Goal: Task Accomplishment & Management: Complete application form

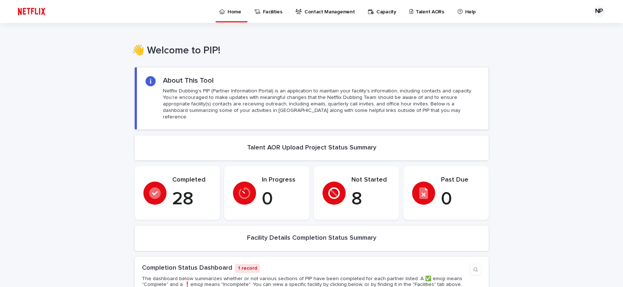
click at [424, 9] on p "Talent AORs" at bounding box center [430, 7] width 29 height 15
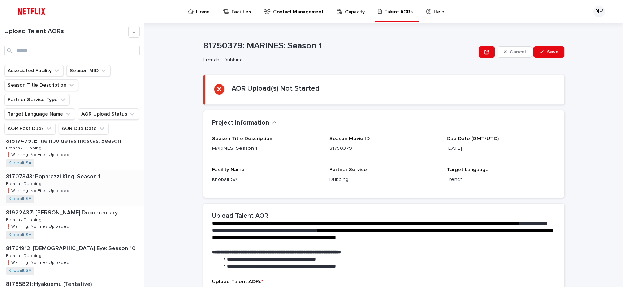
scroll to position [79, 0]
click at [89, 147] on div "81517479: El tiempo de las moscas: Season 1 81517479: El tiempo de las moscas: …" at bounding box center [72, 150] width 144 height 35
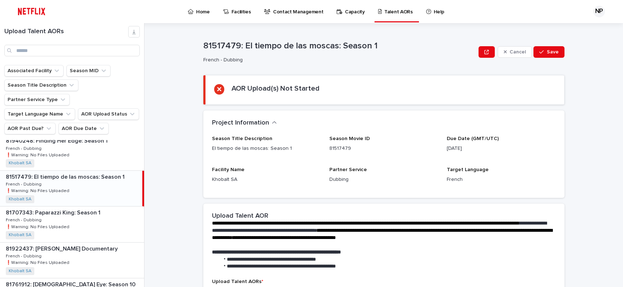
scroll to position [41, 0]
click at [90, 173] on p "81517479: El tiempo de las moscas: Season 1" at bounding box center [66, 177] width 120 height 8
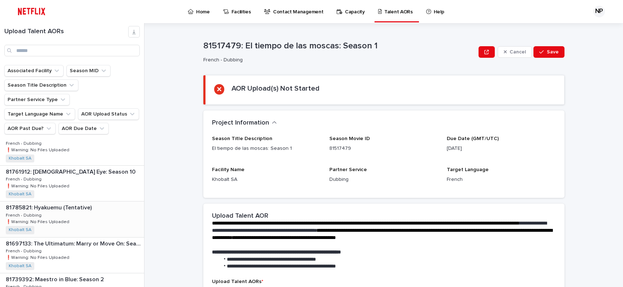
scroll to position [150, 0]
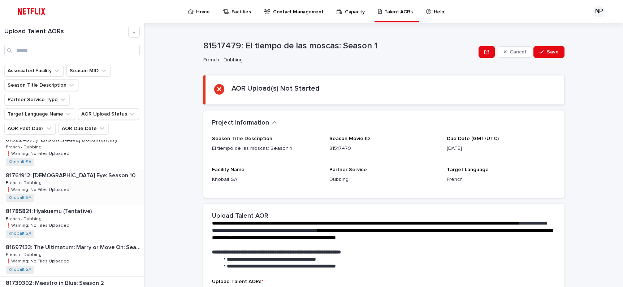
click at [91, 172] on p at bounding box center [74, 175] width 136 height 7
click at [82, 210] on div "81785821: Hyakuemu (Tentative) 81785821: Hyakuemu (Tentative) French - Dubbing …" at bounding box center [72, 222] width 144 height 35
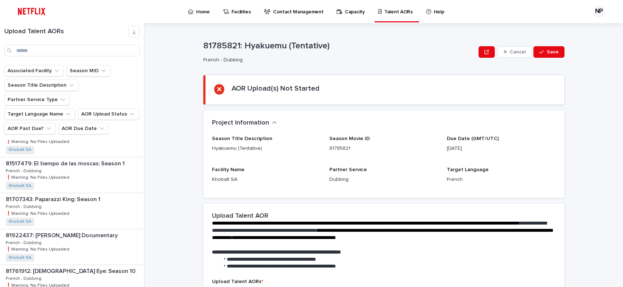
scroll to position [54, 0]
click at [87, 194] on div "81707343: Paparazzi King: Season 1 81707343: Paparazzi King: Season 1 French - …" at bounding box center [72, 211] width 144 height 35
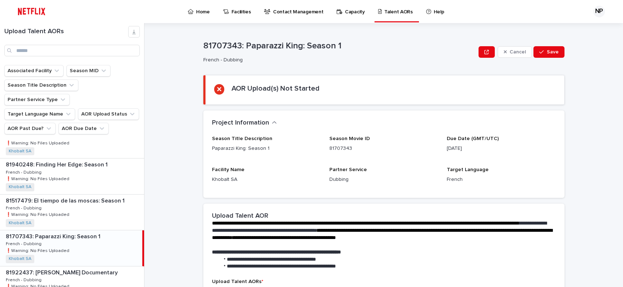
scroll to position [15, 0]
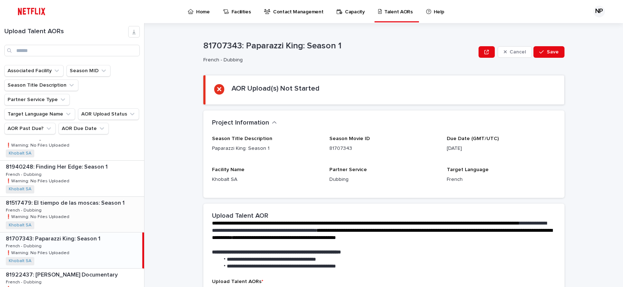
click at [90, 197] on div "81517479: El tiempo de las moscas: Season 1 81517479: El tiempo de las moscas: …" at bounding box center [72, 214] width 144 height 35
click at [90, 162] on p "81940248: Finding Her Edge: Season 1" at bounding box center [57, 166] width 103 height 8
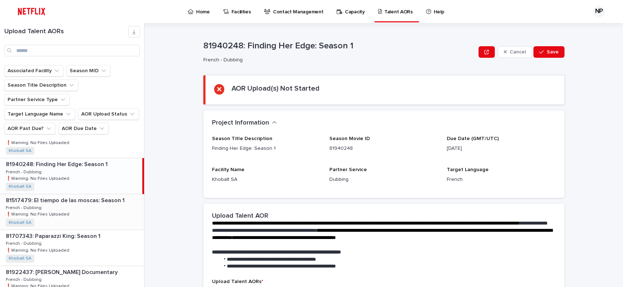
scroll to position [17, 0]
click at [78, 196] on p "81517479: El tiempo de las moscas: Season 1" at bounding box center [66, 200] width 120 height 8
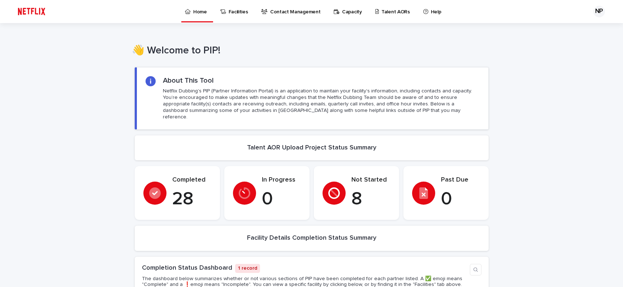
click at [382, 12] on p "Talent AORs" at bounding box center [396, 7] width 29 height 15
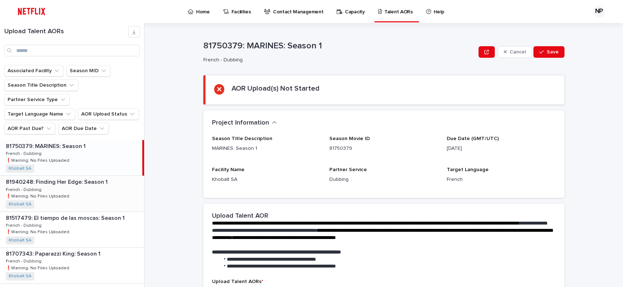
scroll to position [7, 0]
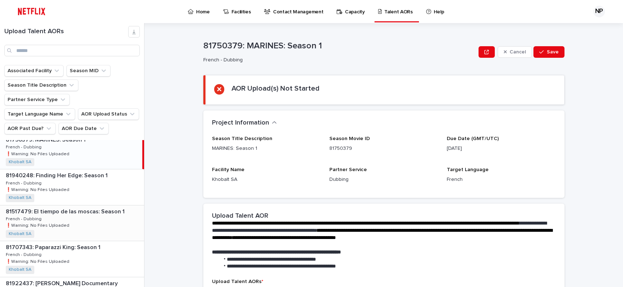
click at [86, 207] on p "81517479: El tiempo de las moscas: Season 1" at bounding box center [66, 211] width 120 height 8
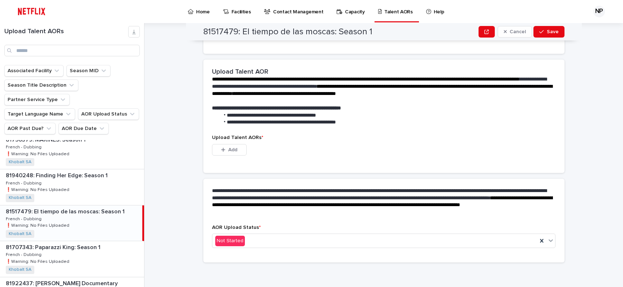
scroll to position [146, 0]
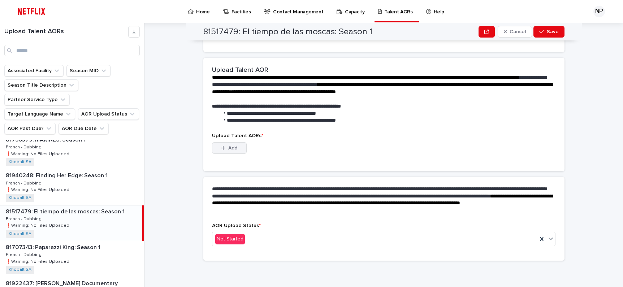
click at [232, 149] on span "Add" at bounding box center [232, 148] width 9 height 5
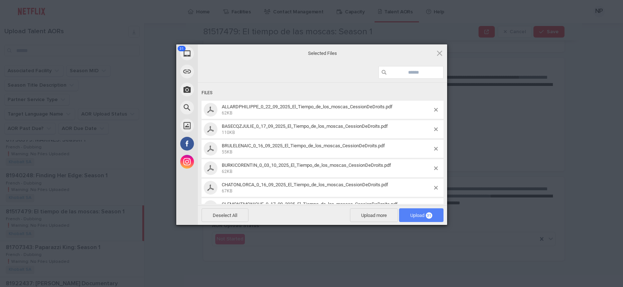
click at [422, 215] on span "Upload 31" at bounding box center [422, 215] width 22 height 5
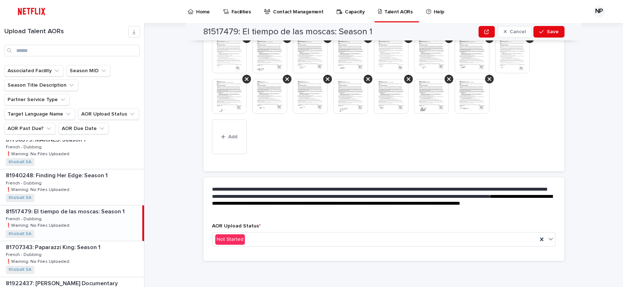
scroll to position [296, 0]
click at [253, 239] on div "Not Started" at bounding box center [376, 239] width 326 height 12
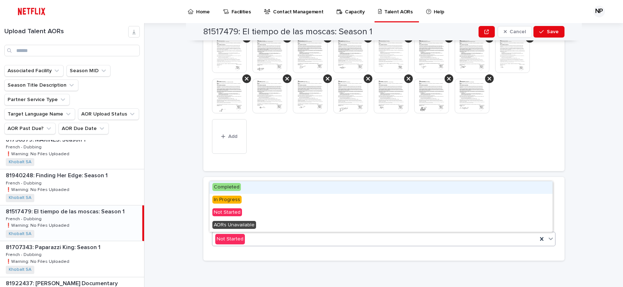
click at [231, 188] on span "Completed" at bounding box center [227, 187] width 29 height 8
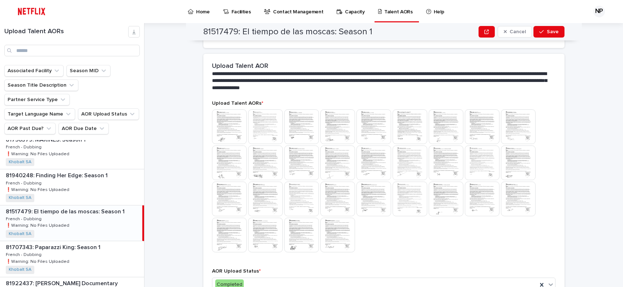
scroll to position [0, 0]
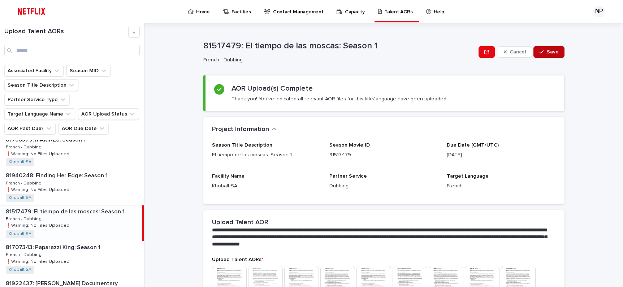
click at [547, 52] on span "Save" at bounding box center [553, 52] width 12 height 5
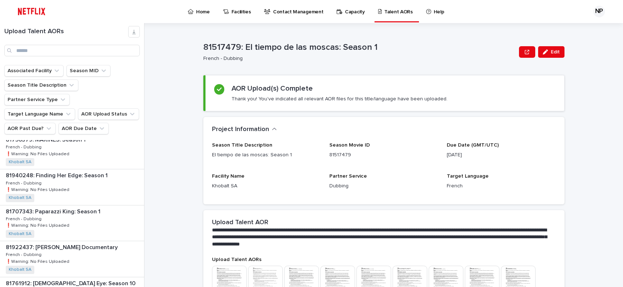
click at [389, 12] on p "Talent AORs" at bounding box center [399, 7] width 29 height 15
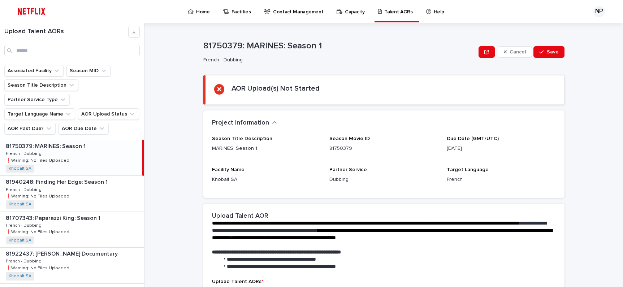
click at [198, 9] on p "Home" at bounding box center [203, 7] width 14 height 15
